Goal: Information Seeking & Learning: Understand process/instructions

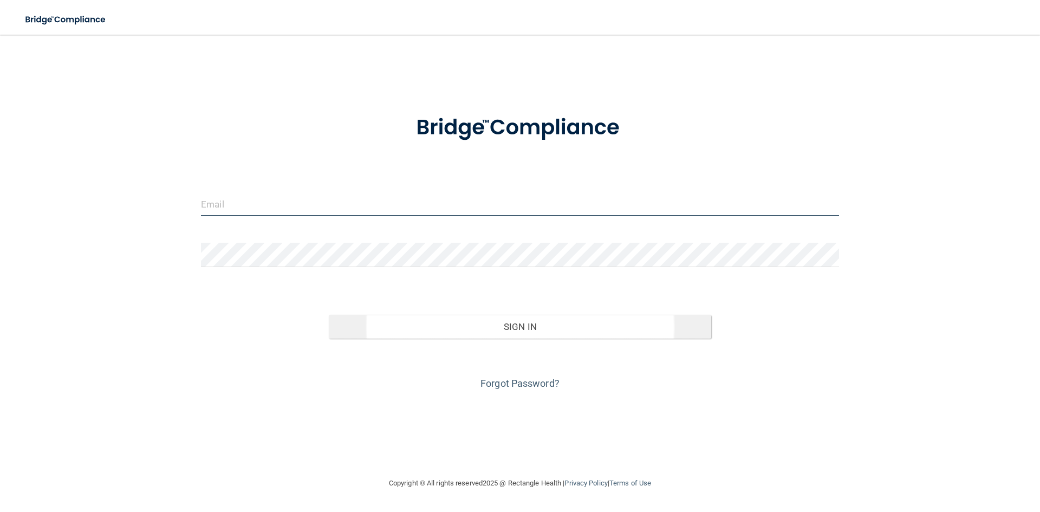
type input "[PERSON_NAME][EMAIL_ADDRESS][DOMAIN_NAME]"
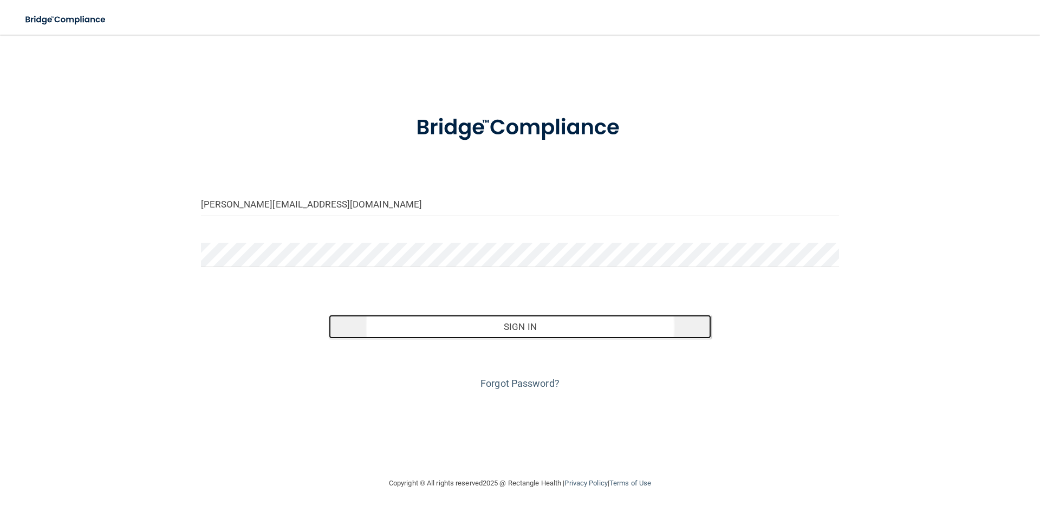
click at [523, 333] on button "Sign In" at bounding box center [520, 327] width 383 height 24
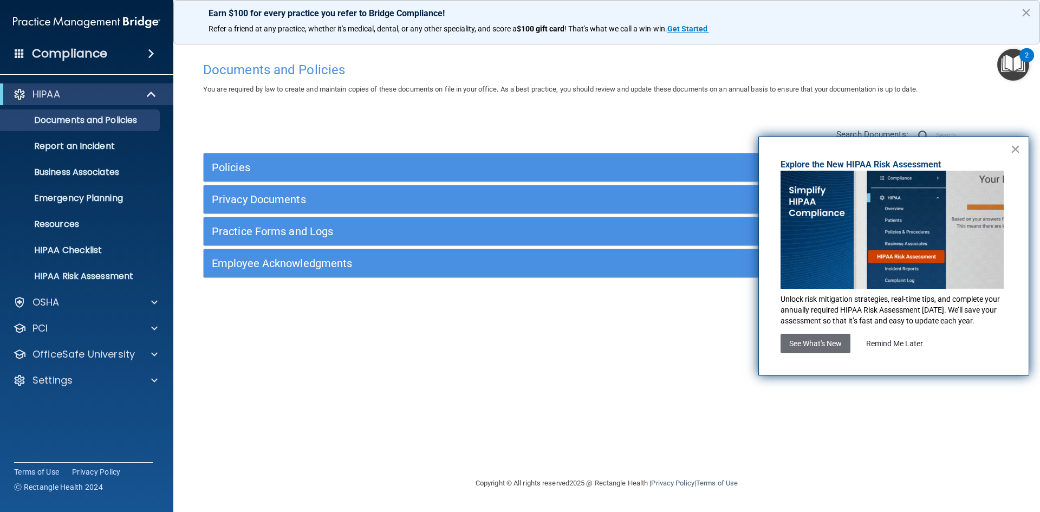
click at [1013, 147] on button "×" at bounding box center [1015, 148] width 10 height 17
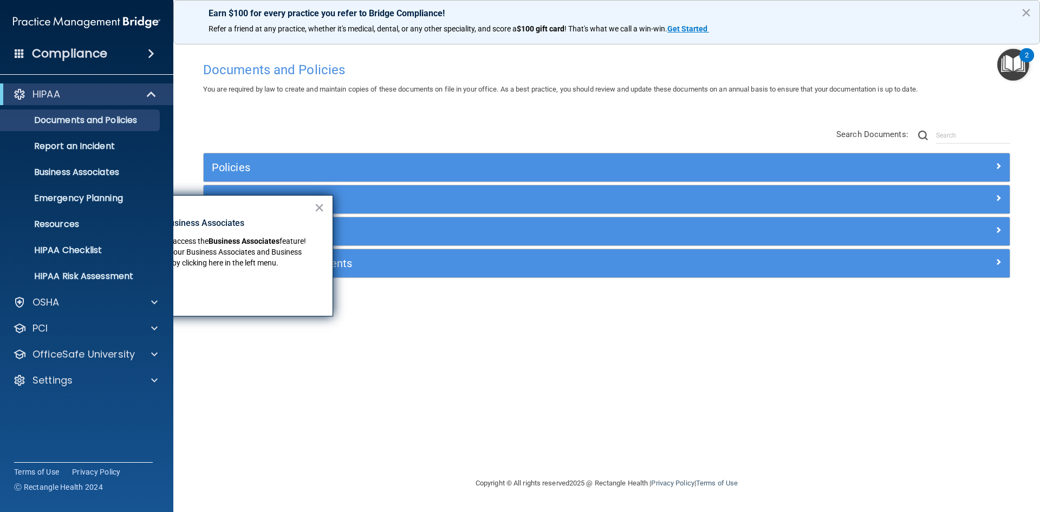
click at [459, 377] on div "Documents and Policies You are required by law to create and maintain copies of…" at bounding box center [606, 266] width 823 height 420
click at [321, 211] on button "×" at bounding box center [319, 207] width 10 height 17
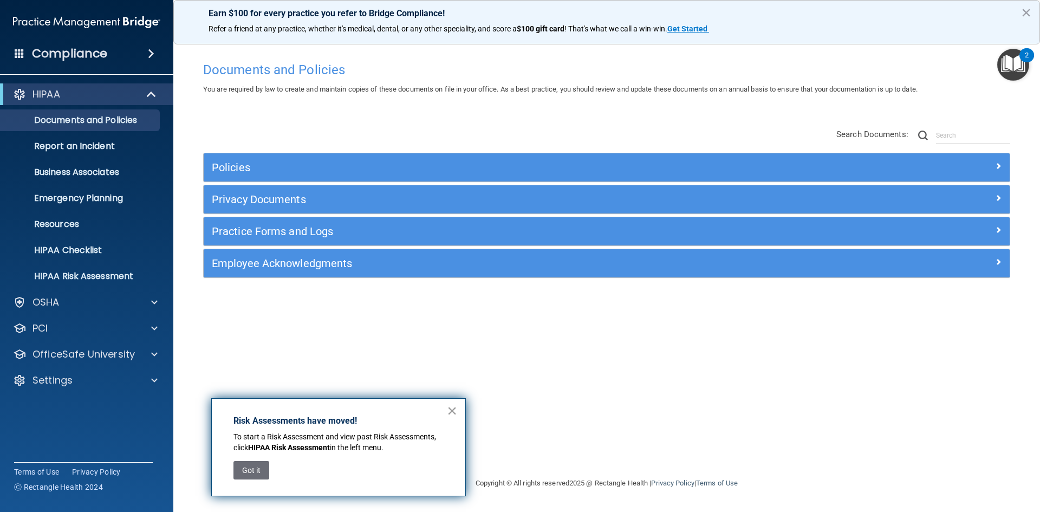
click at [451, 411] on button "×" at bounding box center [452, 410] width 10 height 17
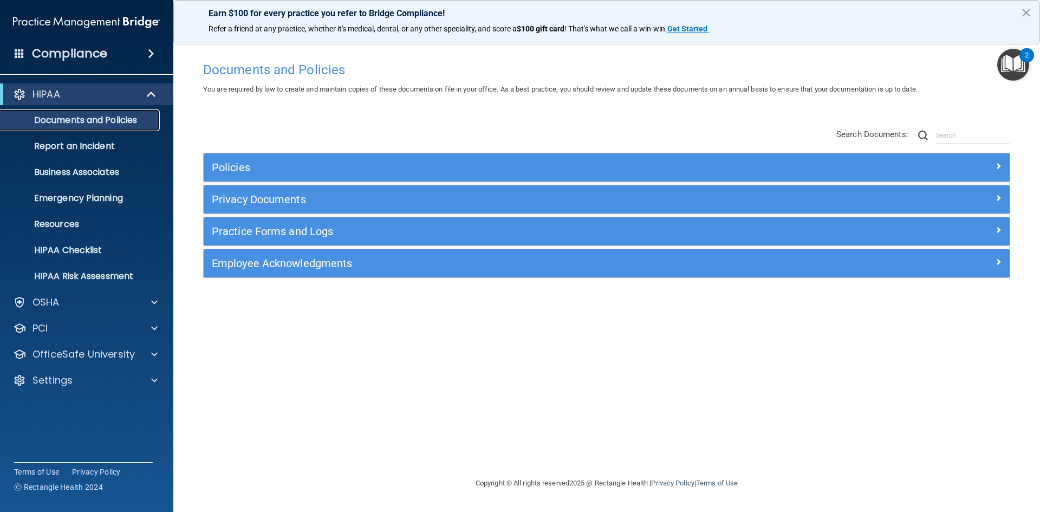
click at [88, 125] on p "Documents and Policies" at bounding box center [81, 120] width 148 height 11
click at [156, 298] on span at bounding box center [154, 302] width 7 height 13
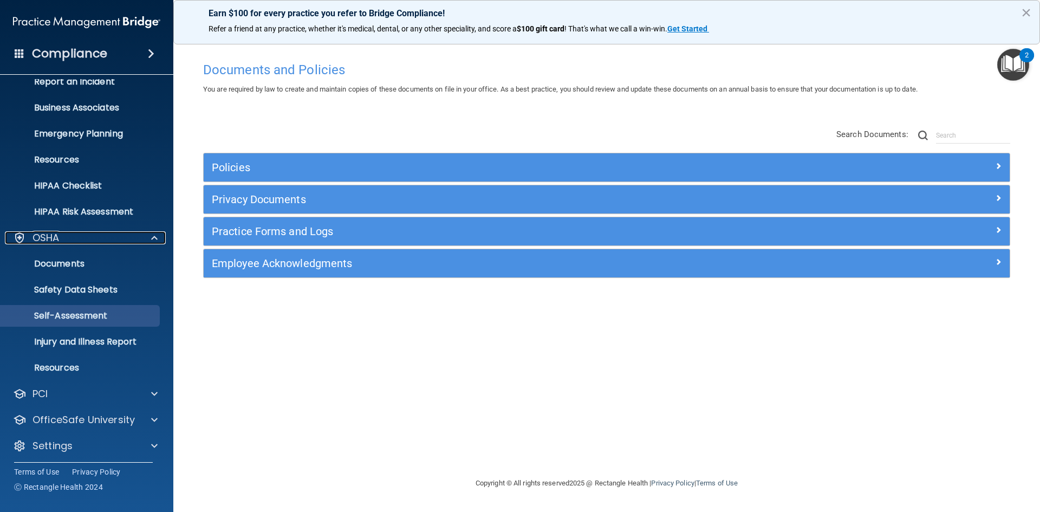
scroll to position [68, 0]
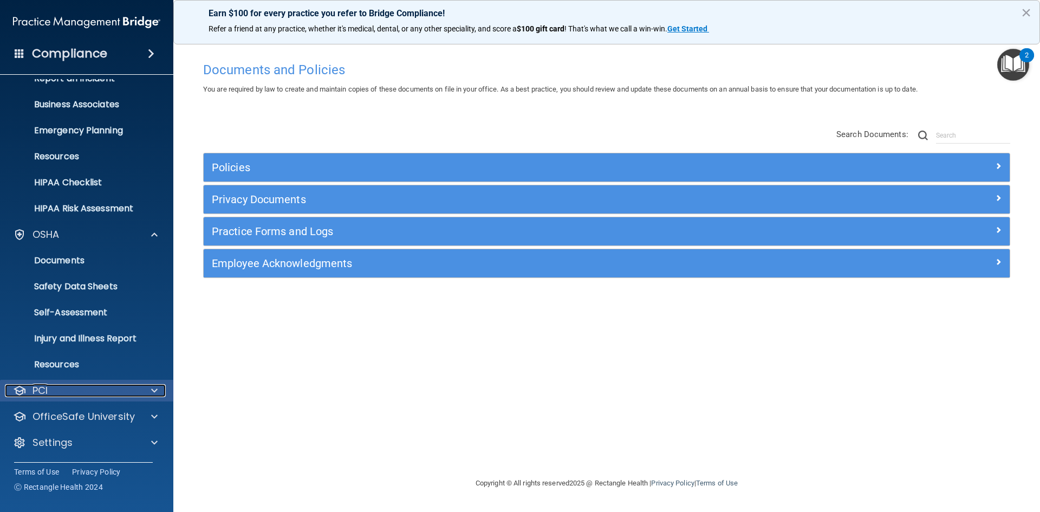
click at [150, 387] on div at bounding box center [152, 390] width 27 height 13
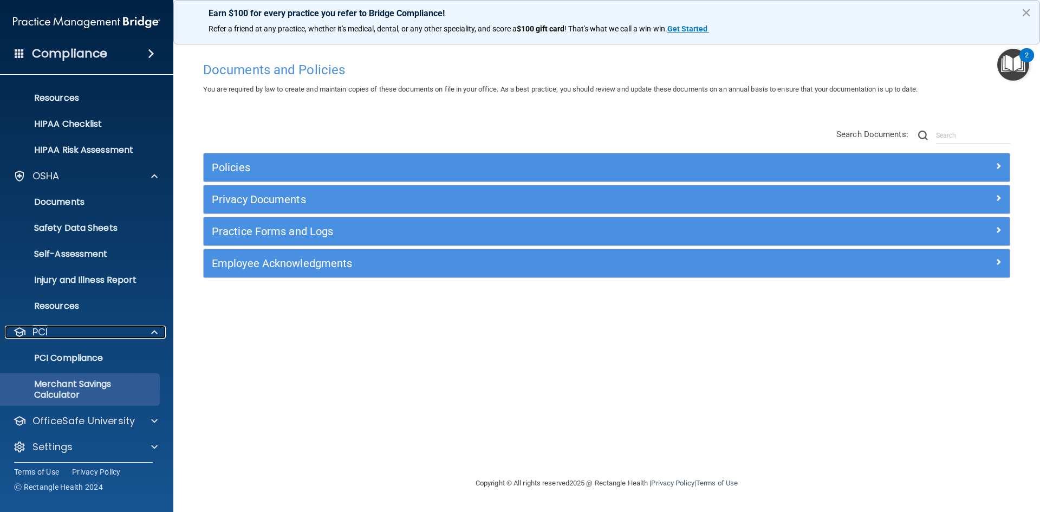
scroll to position [131, 0]
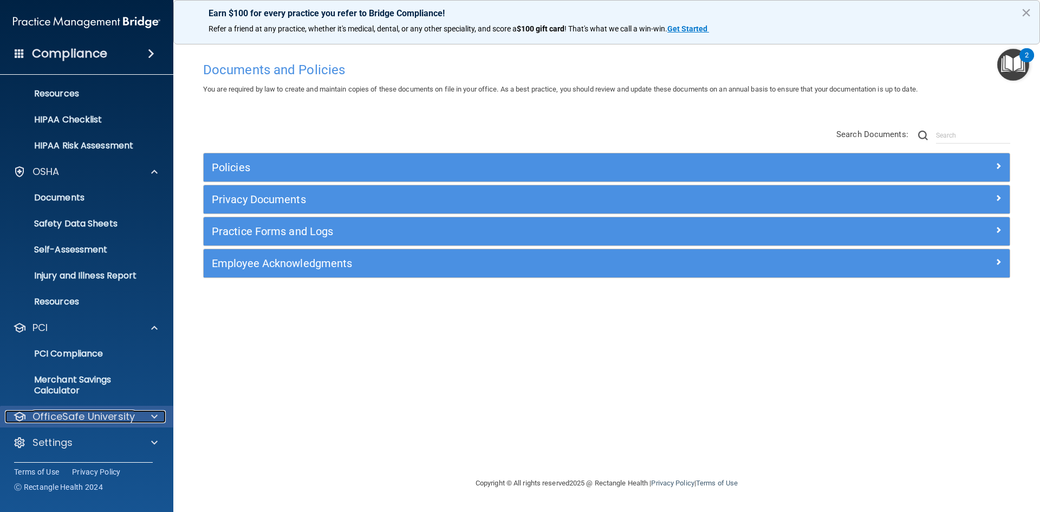
click at [155, 414] on span at bounding box center [154, 416] width 7 height 13
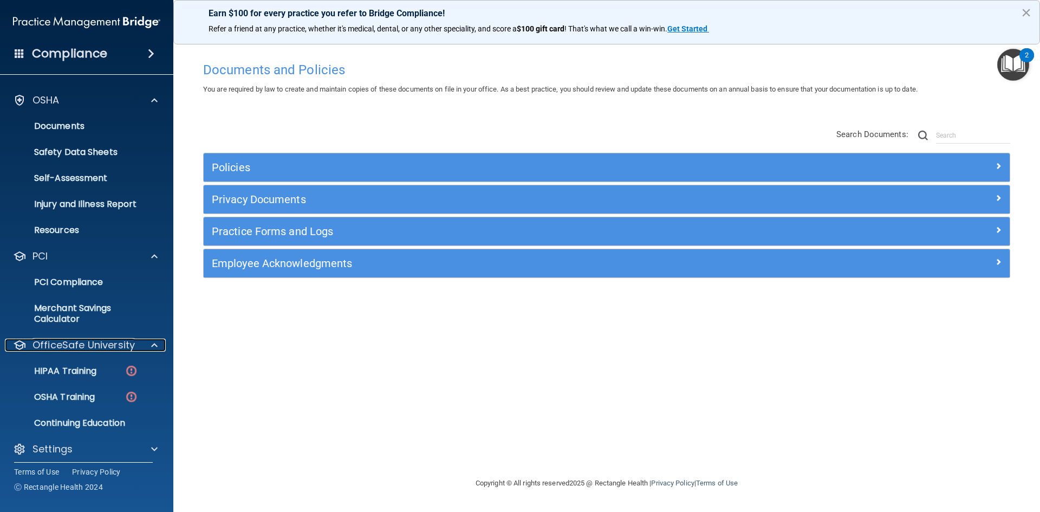
scroll to position [209, 0]
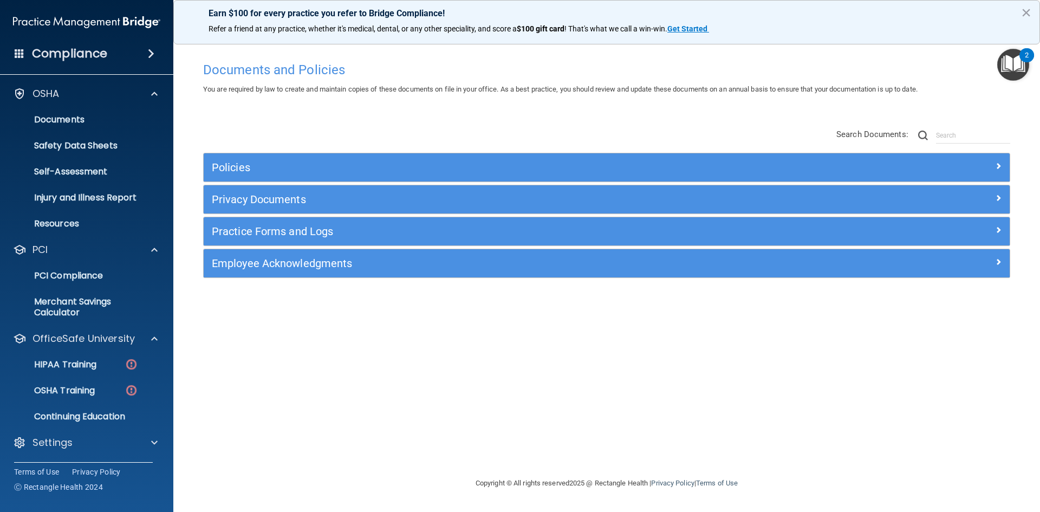
click at [1015, 69] on img "Open Resource Center, 2 new notifications" at bounding box center [1013, 65] width 32 height 32
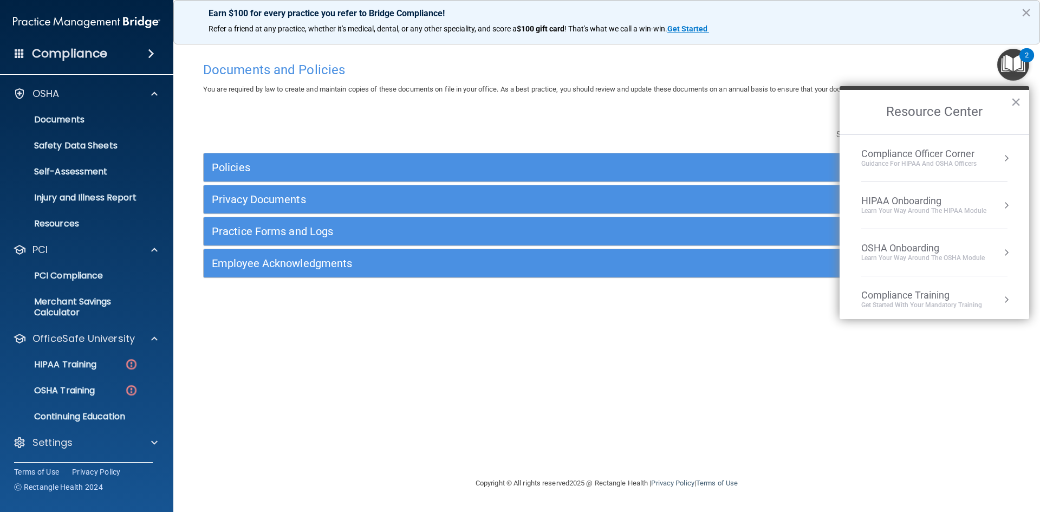
click at [782, 143] on div "Policies Select All (Unselect 0) Unselect All Print Selected (0) Acceptable Use…" at bounding box center [606, 204] width 823 height 173
